Goal: Answer question/provide support: Share knowledge or assist other users

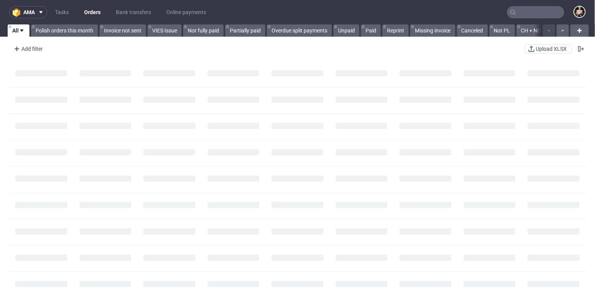
click at [528, 13] on input "text" at bounding box center [535, 12] width 57 height 12
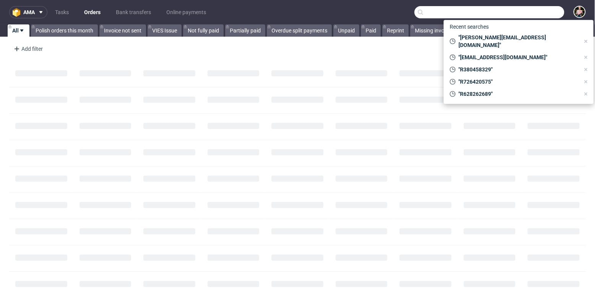
paste input "anthony@a2a3.co"
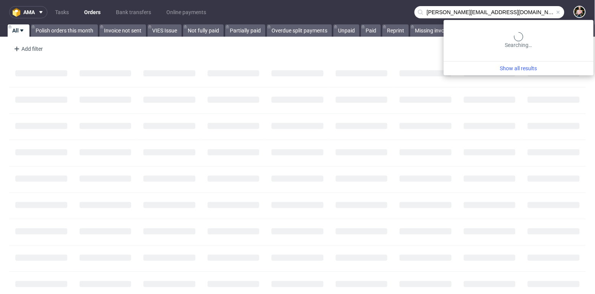
type input "anthony@a2a3.co"
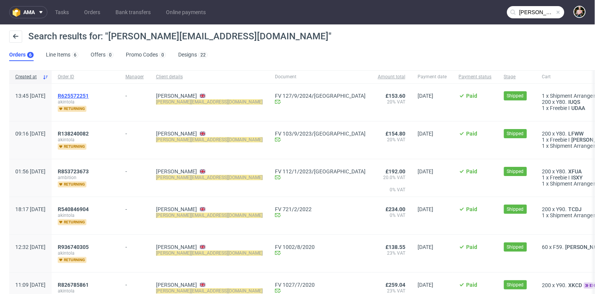
click at [89, 93] on span "R625572251" at bounding box center [73, 96] width 31 height 6
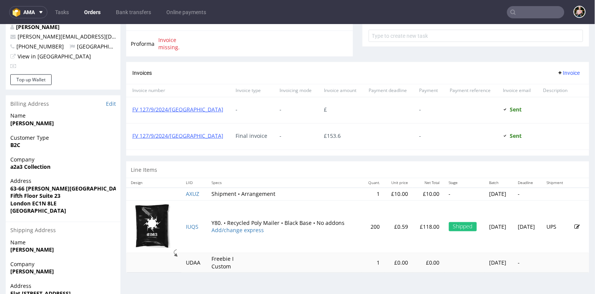
scroll to position [301, 0]
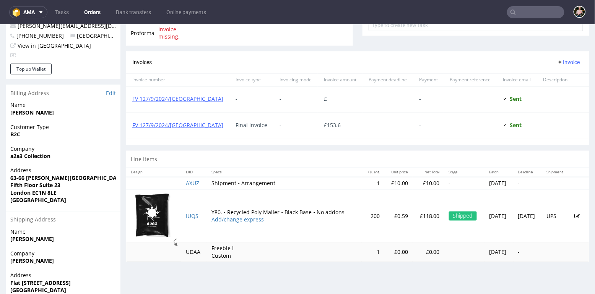
click at [155, 220] on img at bounding box center [153, 215] width 38 height 46
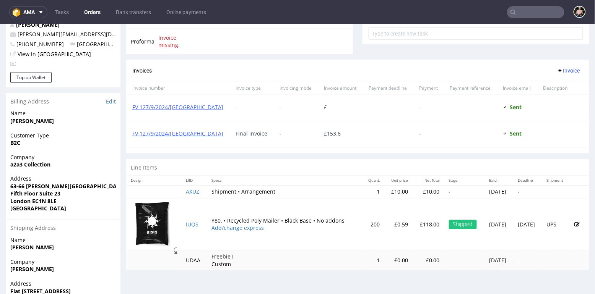
click at [150, 219] on img at bounding box center [153, 224] width 38 height 46
click at [156, 221] on img at bounding box center [153, 224] width 38 height 46
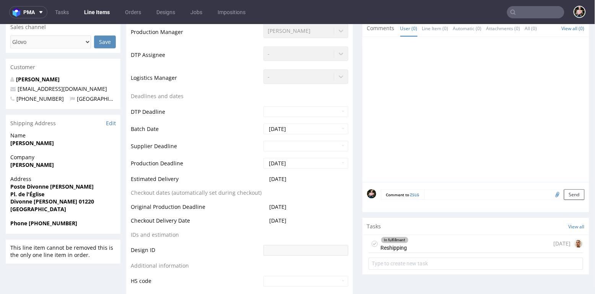
scroll to position [232, 0]
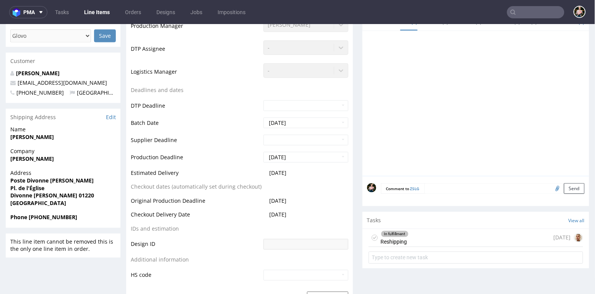
click at [439, 235] on div "In fulfillment Reshipping 25 days ago" at bounding box center [476, 238] width 214 height 18
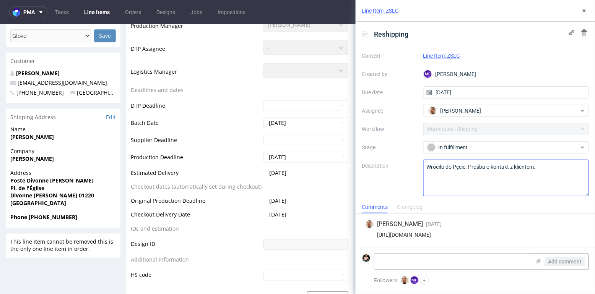
scroll to position [0, 0]
click at [584, 14] on button at bounding box center [584, 10] width 9 height 9
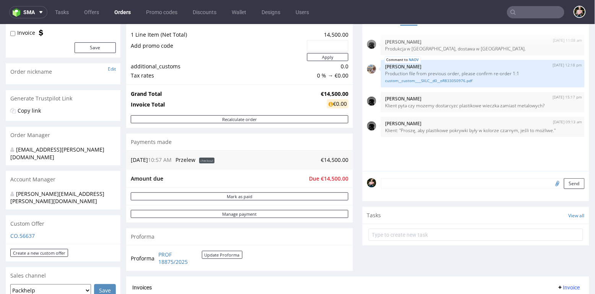
scroll to position [83, 0]
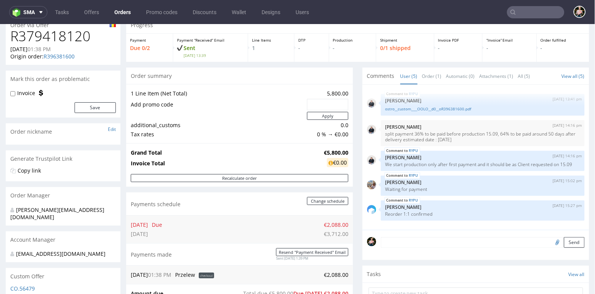
scroll to position [28, 0]
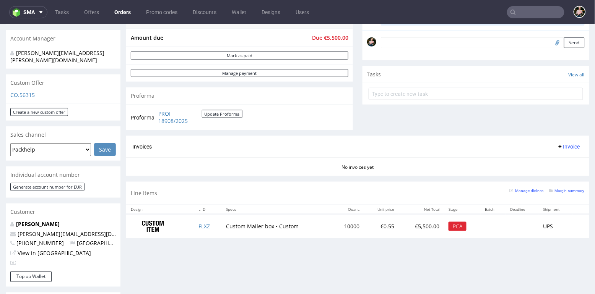
scroll to position [229, 0]
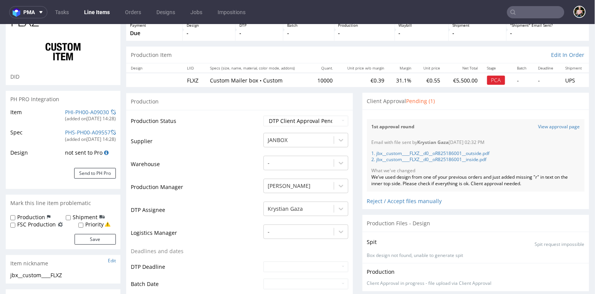
scroll to position [47, 0]
click at [523, 11] on input "text" at bounding box center [535, 12] width 57 height 12
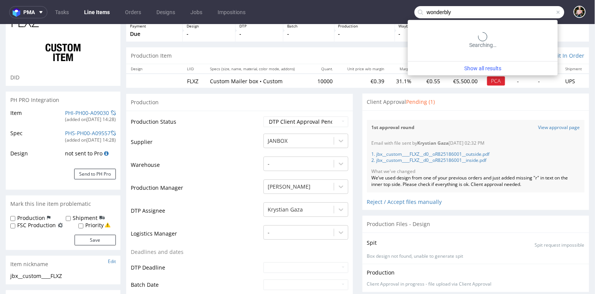
type input "wonderbly"
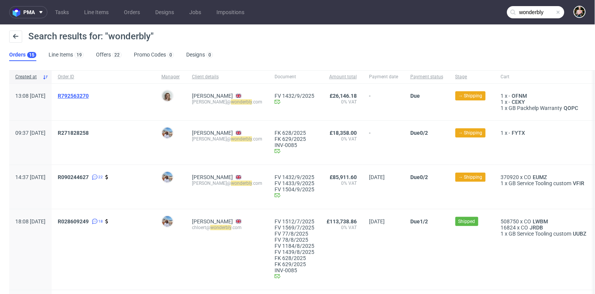
click at [89, 97] on span "R792563270" at bounding box center [73, 96] width 31 height 6
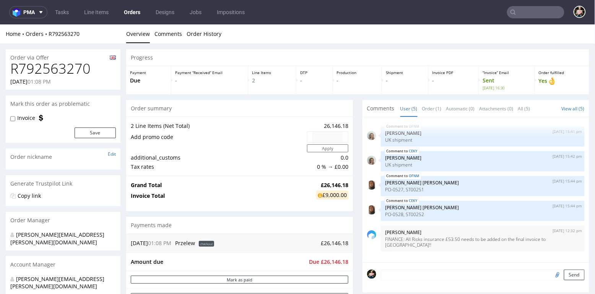
scroll to position [117, 0]
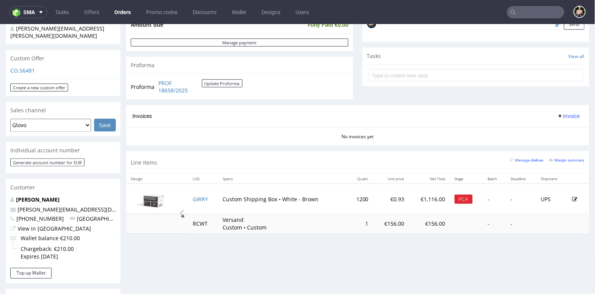
scroll to position [252, 0]
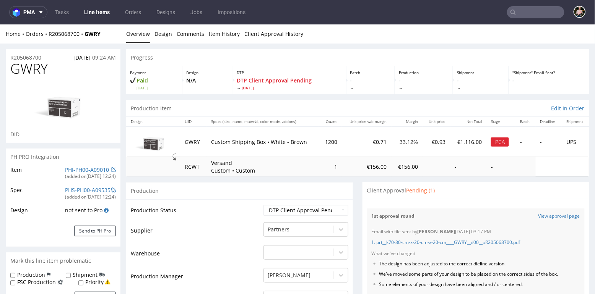
scroll to position [100, 0]
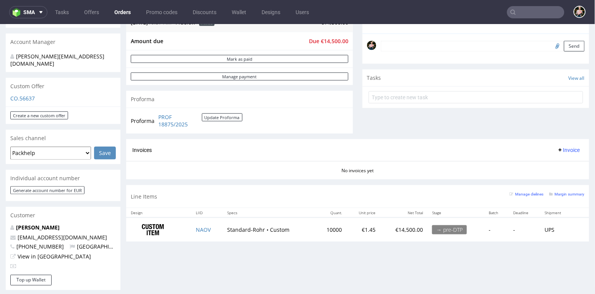
scroll to position [229, 0]
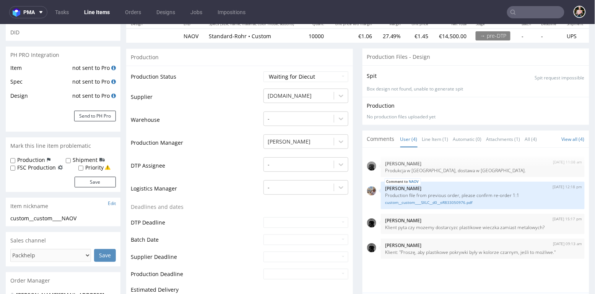
scroll to position [93, 0]
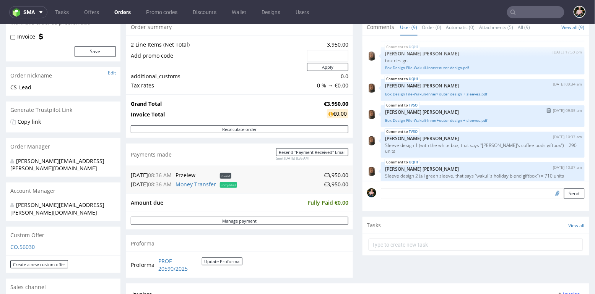
scroll to position [213, 0]
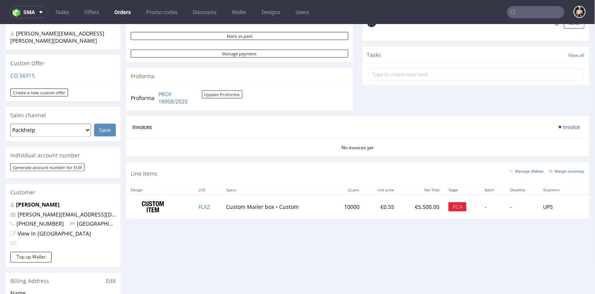
scroll to position [243, 0]
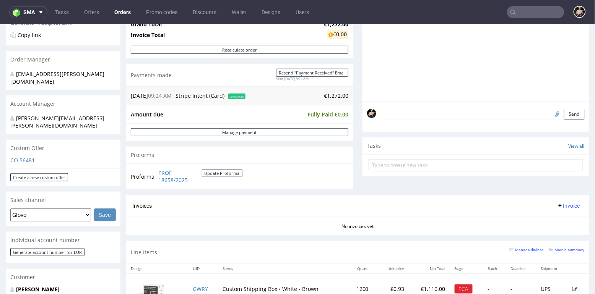
scroll to position [235, 0]
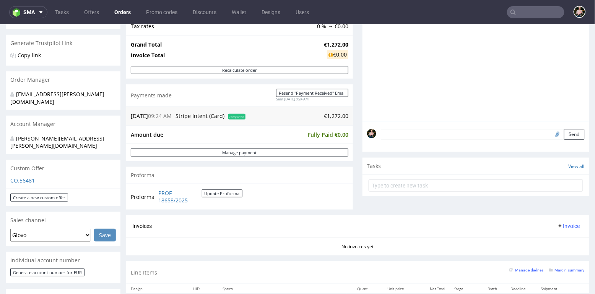
scroll to position [252, 0]
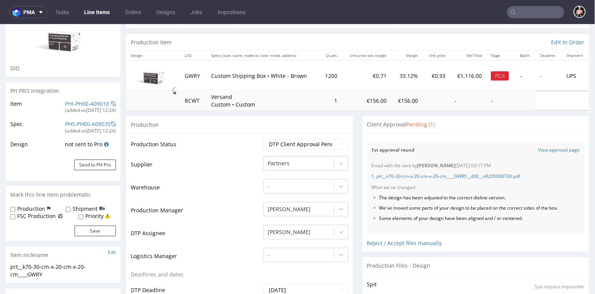
scroll to position [67, 0]
click at [437, 175] on link "1. prt__k70-30-cm-x-20-cm-x-20-cm____GWRY__d00__oR205068700.pdf" at bounding box center [446, 175] width 149 height 6
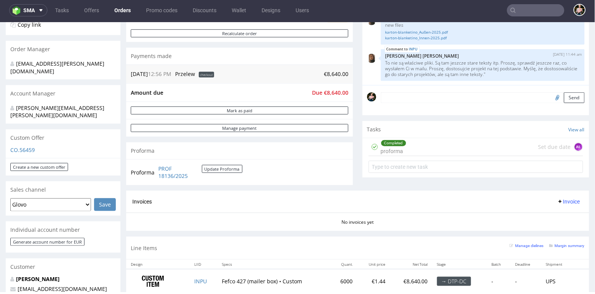
scroll to position [163, 0]
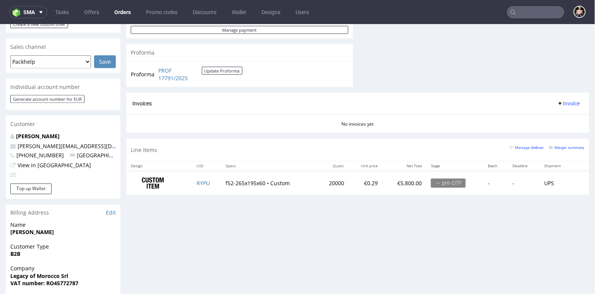
scroll to position [335, 0]
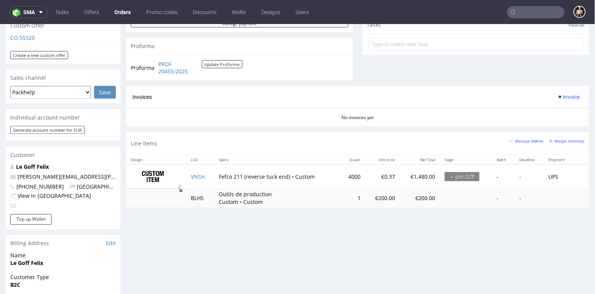
scroll to position [277, 0]
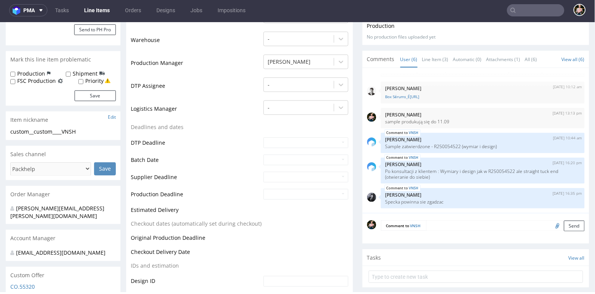
scroll to position [190, 0]
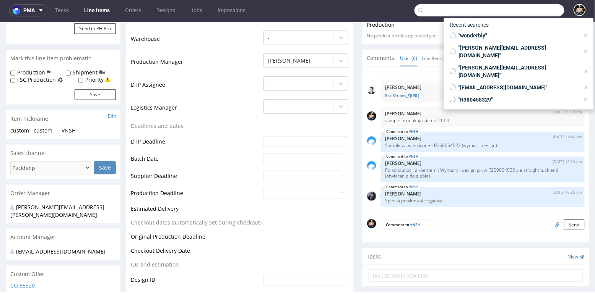
click at [523, 8] on input "text" at bounding box center [489, 10] width 150 height 12
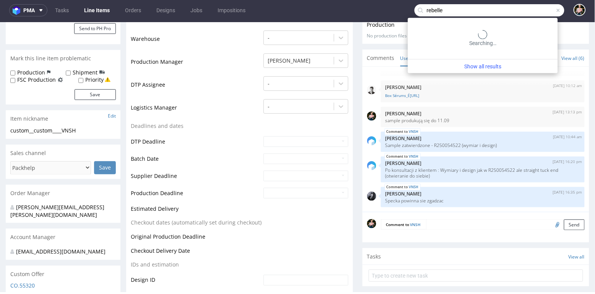
type input "rebelle"
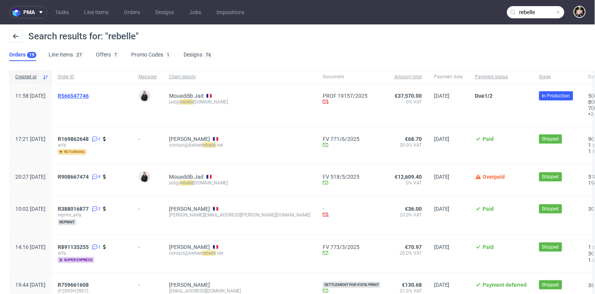
click at [89, 93] on span "R566547746" at bounding box center [73, 96] width 31 height 6
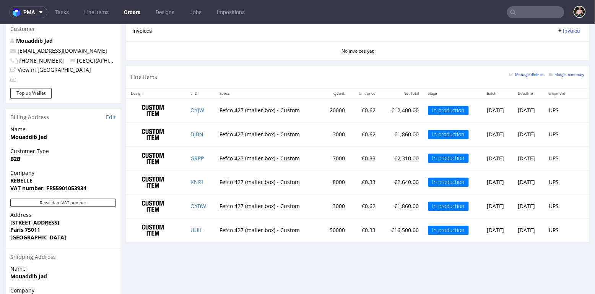
scroll to position [410, 0]
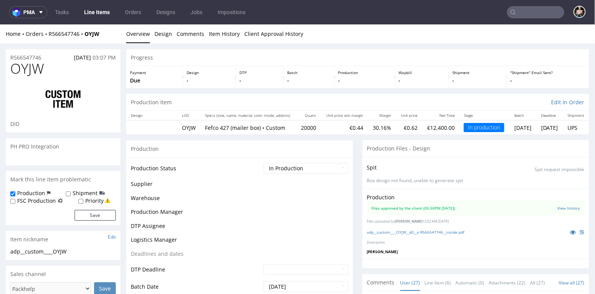
scroll to position [927, 0]
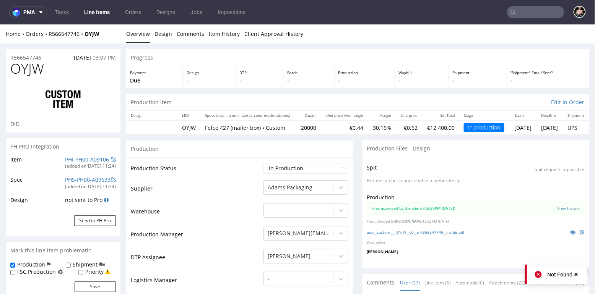
click at [577, 275] on use at bounding box center [576, 274] width 3 height 3
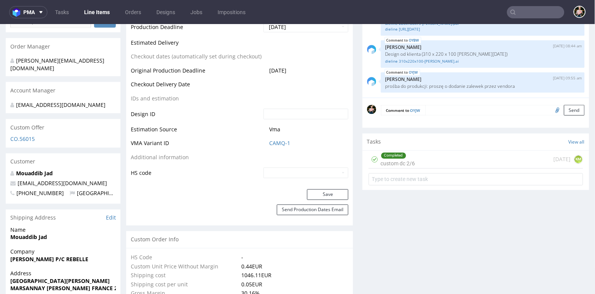
scroll to position [338, 0]
click at [448, 160] on div "Completed custom dc 2/6 12 days ago KM" at bounding box center [476, 160] width 214 height 18
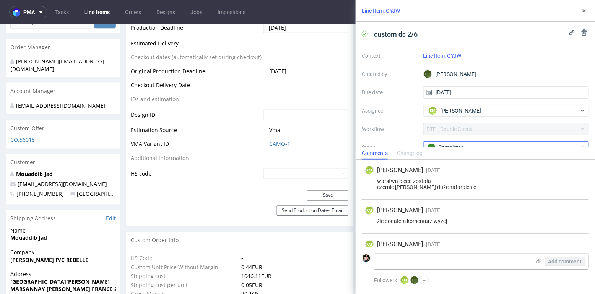
scroll to position [55, 0]
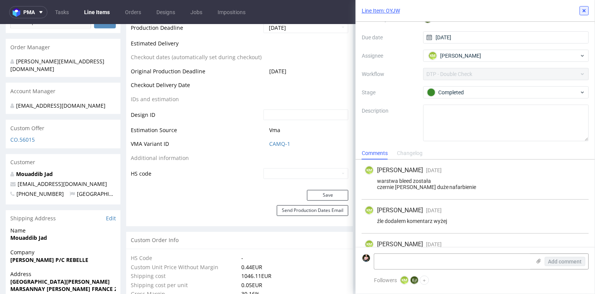
click at [583, 9] on use at bounding box center [584, 10] width 3 height 3
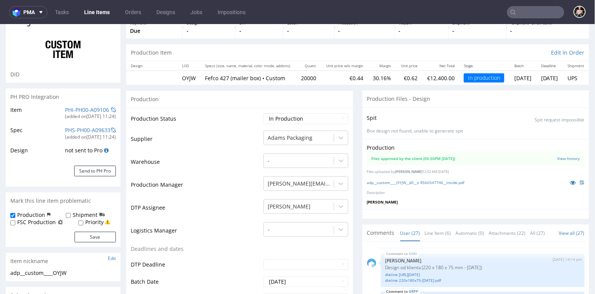
scroll to position [48, 0]
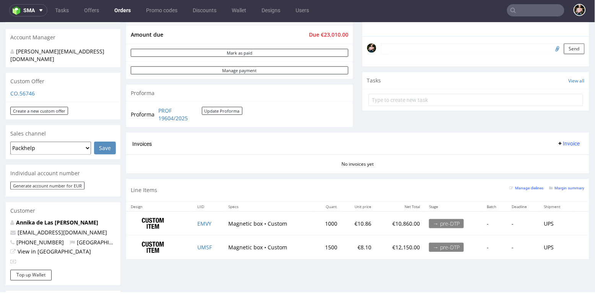
scroll to position [226, 0]
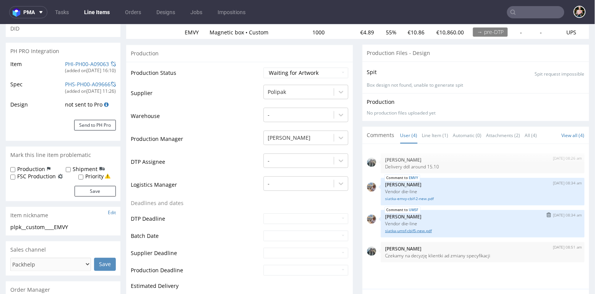
scroll to position [97, 0]
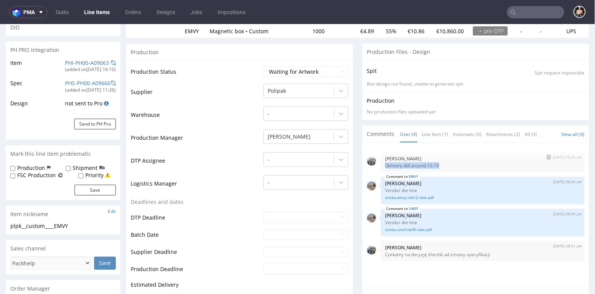
drag, startPoint x: 445, startPoint y: 162, endPoint x: 378, endPoint y: 163, distance: 67.3
click at [381, 164] on div "15th Sep 25 | 08:26 am Zeniuk Magdalena Delivery ddl around 15.10" at bounding box center [483, 162] width 204 height 20
click at [441, 162] on p "Delivery ddl around 15.10" at bounding box center [482, 165] width 195 height 6
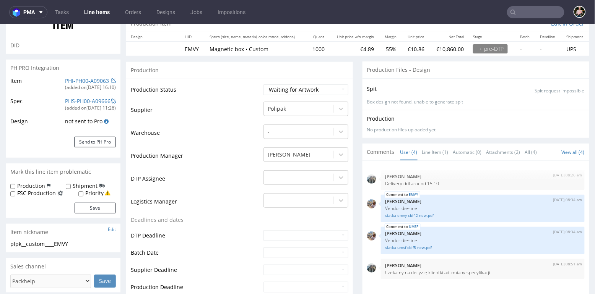
scroll to position [78, 0]
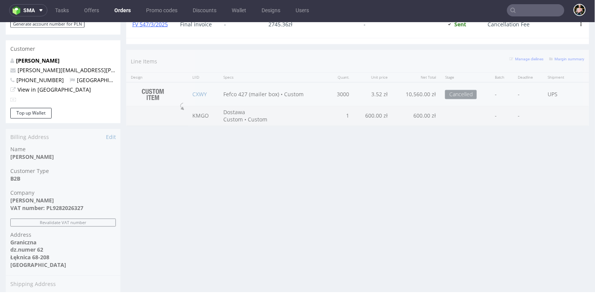
scroll to position [404, 0]
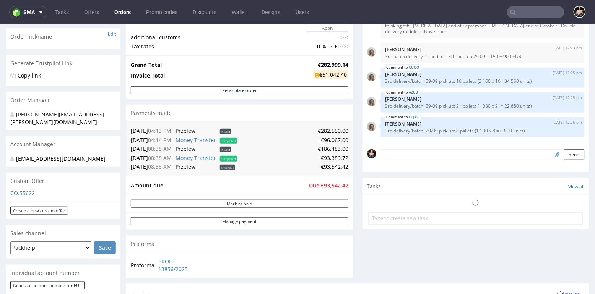
scroll to position [120, 0]
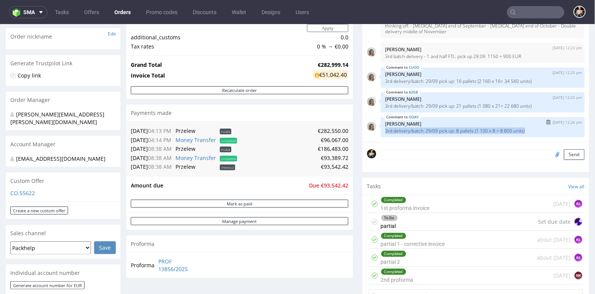
drag, startPoint x: 539, startPoint y: 132, endPoint x: 379, endPoint y: 132, distance: 159.8
click at [381, 132] on div "OQAV [DATE] 12:26 pm [PERSON_NAME] 3rd delivery/batch: 29/09 pick up: 8 pallets…" at bounding box center [483, 127] width 204 height 20
click at [403, 131] on p "3rd delivery/batch: 29/09 pick up: 8 pallets (1 100 x 8 = 8 800 units)" at bounding box center [482, 131] width 195 height 6
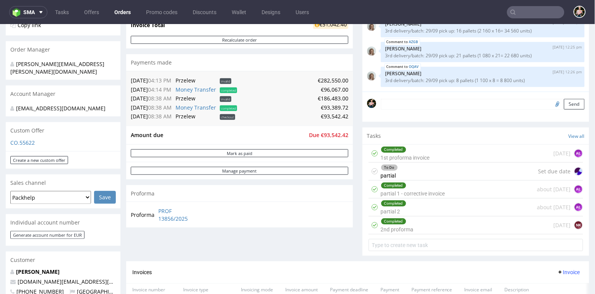
scroll to position [170, 0]
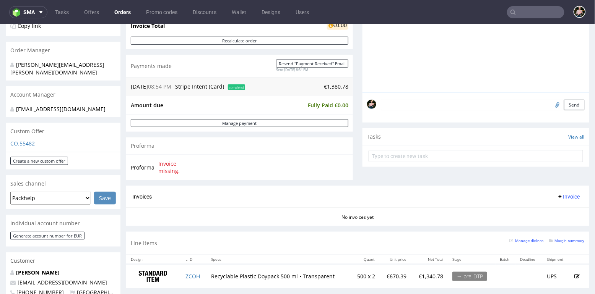
scroll to position [185, 0]
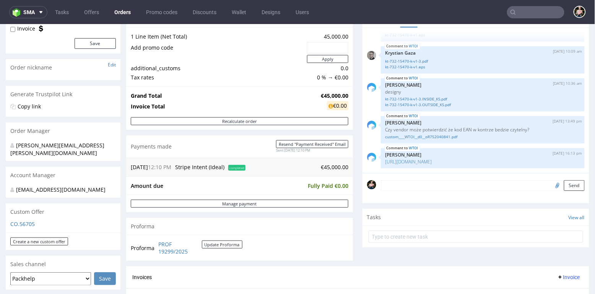
scroll to position [89, 0]
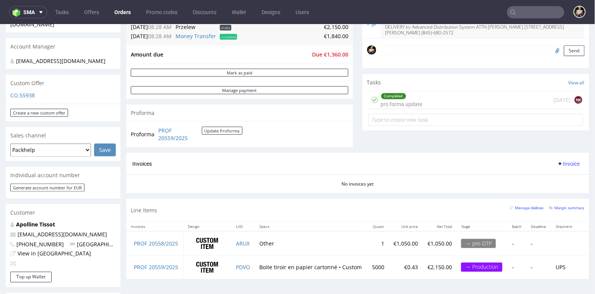
scroll to position [218, 0]
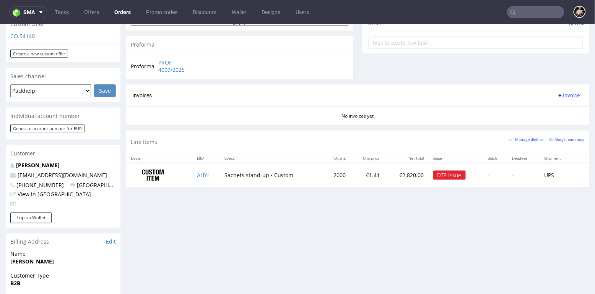
scroll to position [278, 0]
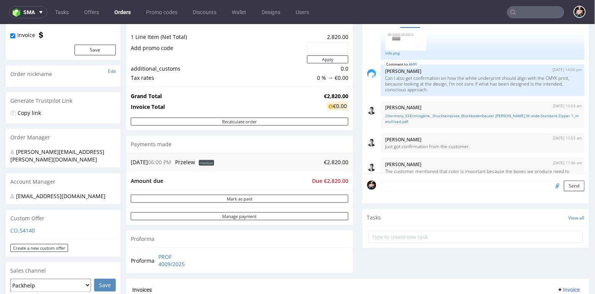
scroll to position [83, 0]
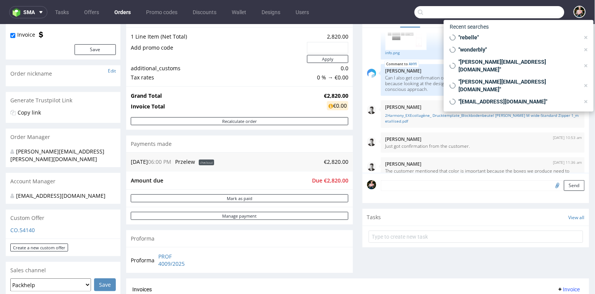
click at [523, 8] on input "text" at bounding box center [489, 12] width 150 height 12
paste input "info@merlebergers.nl"
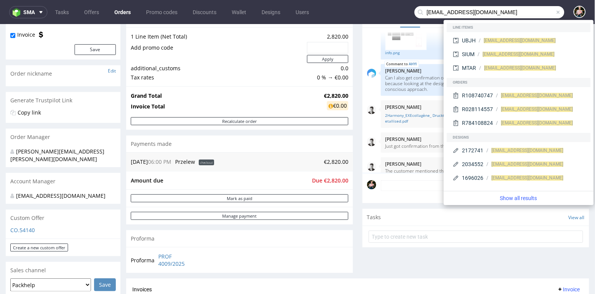
click at [494, 13] on input "info@merlebergers.nl" at bounding box center [489, 12] width 150 height 12
type input "info@merlebergers.nl"
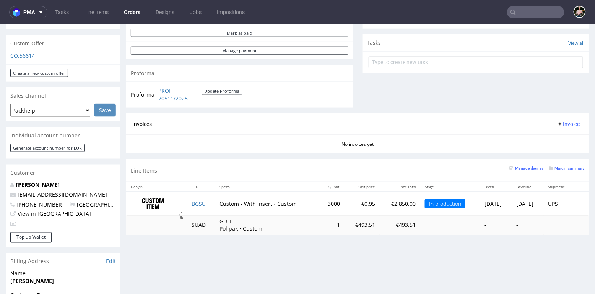
scroll to position [250, 0]
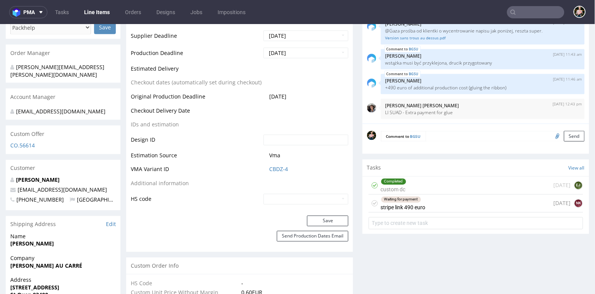
scroll to position [333, 0]
drag, startPoint x: 86, startPoint y: 190, endPoint x: 92, endPoint y: 188, distance: 5.6
click at [92, 188] on p "victoria@chouaucarre.com" at bounding box center [63, 190] width 106 height 8
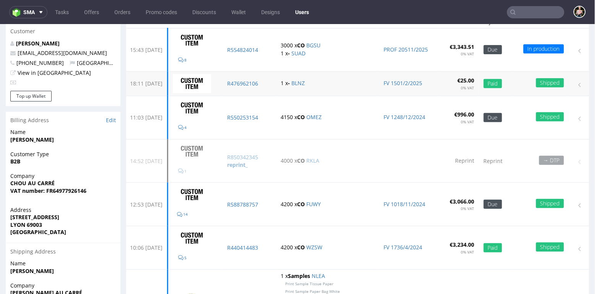
scroll to position [82, 0]
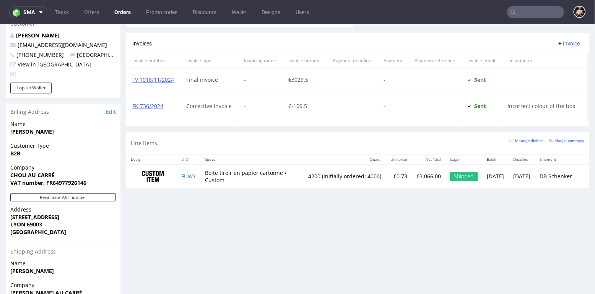
scroll to position [427, 0]
click at [199, 175] on td "FUWY" at bounding box center [189, 177] width 24 height 24
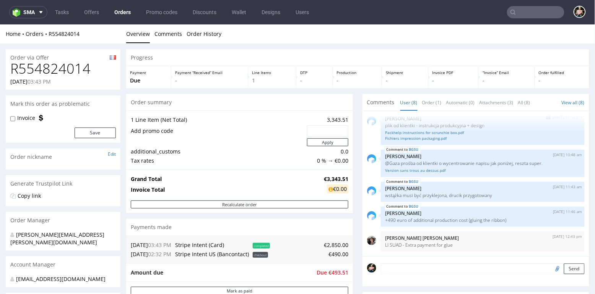
scroll to position [86, 0]
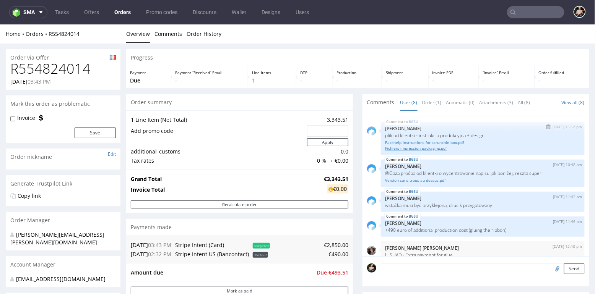
click at [431, 147] on link "Fichiers impression packaging.pdf" at bounding box center [482, 148] width 195 height 6
click at [420, 141] on link "Packhelp instructions for scrunchie box.pdf" at bounding box center [482, 143] width 195 height 6
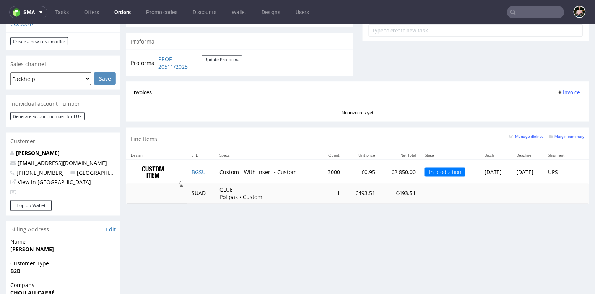
scroll to position [295, 0]
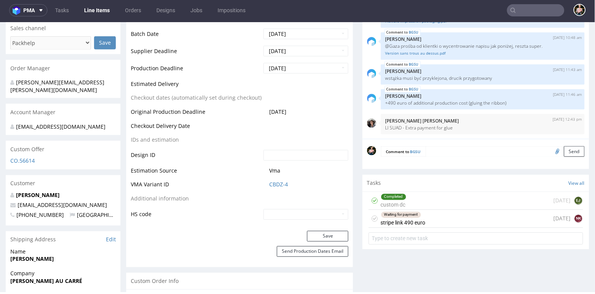
scroll to position [347, 0]
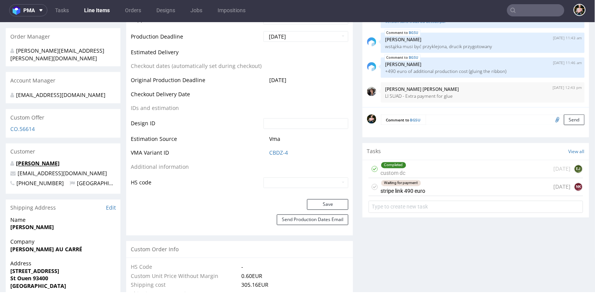
click at [49, 165] on link "Victoria ADJANOHOUN" at bounding box center [38, 163] width 44 height 7
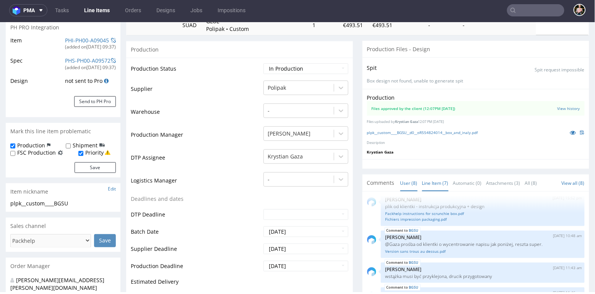
scroll to position [117, 0]
click at [439, 132] on link "plpk__custom____BGSU__d0__oR554824014__box_and_inaly.pdf" at bounding box center [422, 132] width 111 height 5
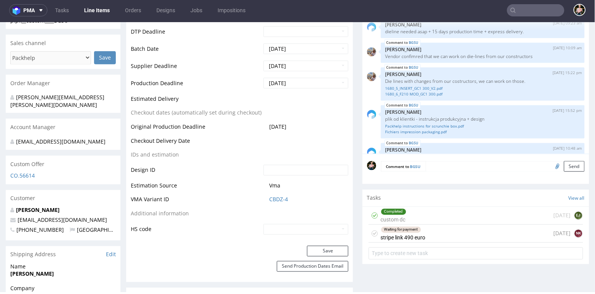
scroll to position [296, 0]
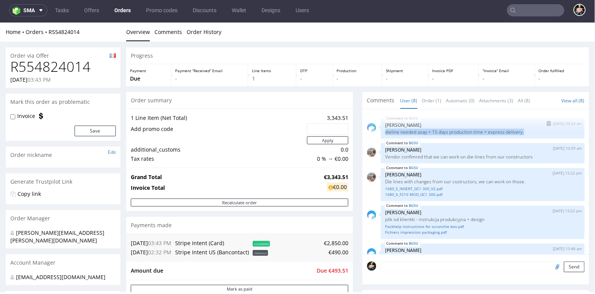
drag, startPoint x: 528, startPoint y: 132, endPoint x: 381, endPoint y: 131, distance: 147.2
click at [381, 131] on div "BGSU 10th Sep 25 | 09:23 am Zuzanna Pawlicka-Sabak dieline needed asap + 15 day…" at bounding box center [483, 128] width 204 height 20
copy p "dieline needed asap + 15 days production time + express delivery."
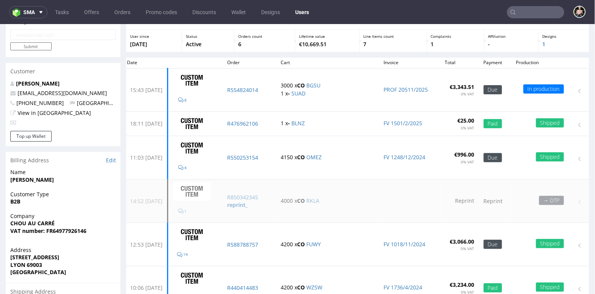
scroll to position [44, 0]
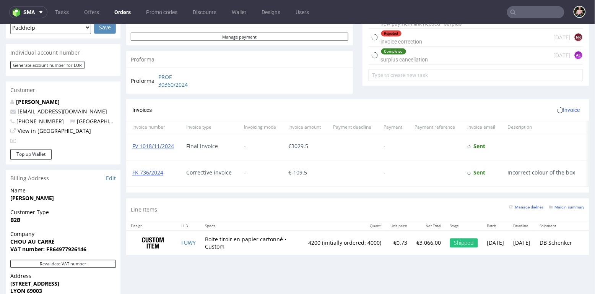
scroll to position [383, 0]
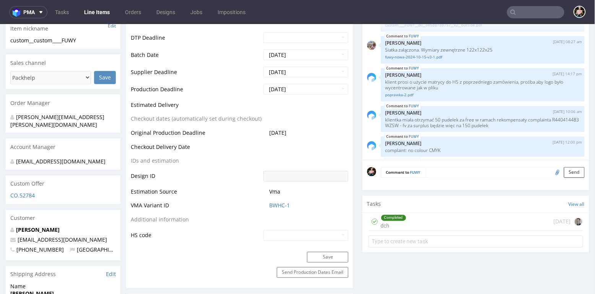
scroll to position [504, 0]
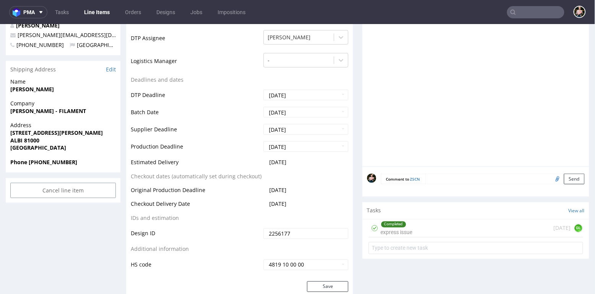
scroll to position [274, 0]
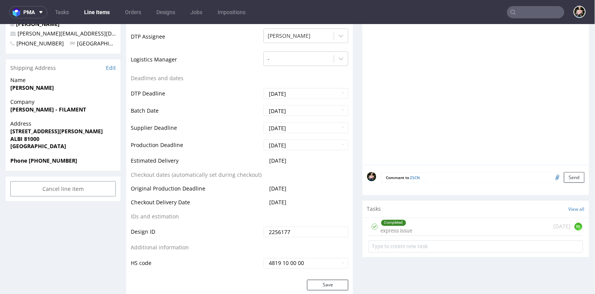
click at [427, 223] on div "Completed express issue [DATE] GL" at bounding box center [476, 227] width 214 height 18
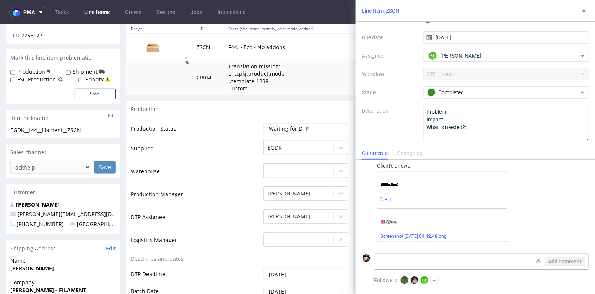
scroll to position [120, 0]
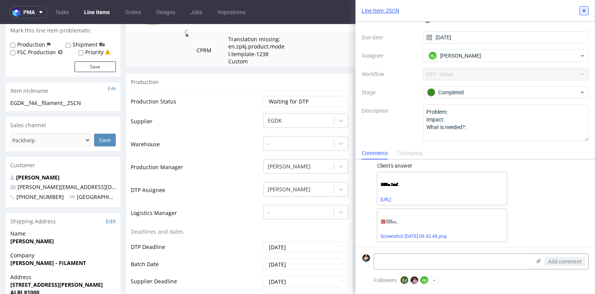
click at [584, 13] on icon at bounding box center [584, 11] width 6 height 6
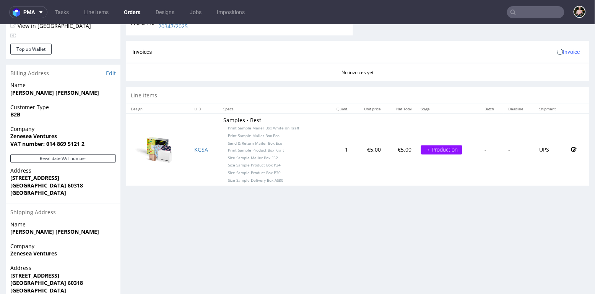
scroll to position [372, 0]
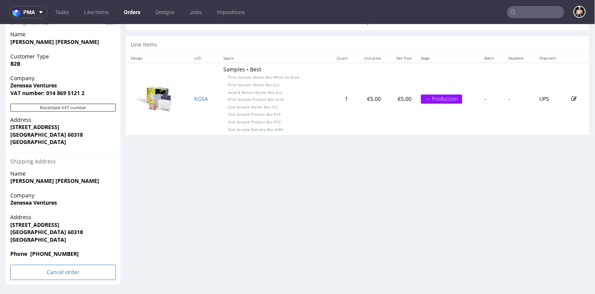
click at [49, 270] on input "Cancel order" at bounding box center [63, 272] width 106 height 15
click at [51, 250] on link "Yes" at bounding box center [52, 251] width 22 height 11
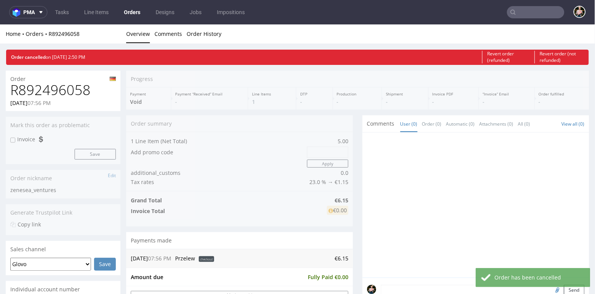
scroll to position [0, 0]
